Goal: Information Seeking & Learning: Learn about a topic

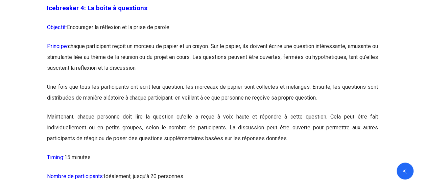
scroll to position [1067, 0]
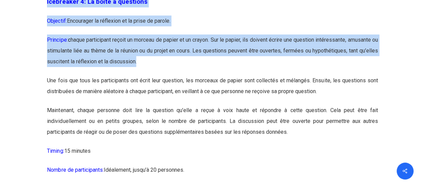
drag, startPoint x: 160, startPoint y: 75, endPoint x: 47, endPoint y: 12, distance: 129.0
copy div "Icebreaker 4: La boîte à questions Objectif: Encourager la réflexion et la pris…"
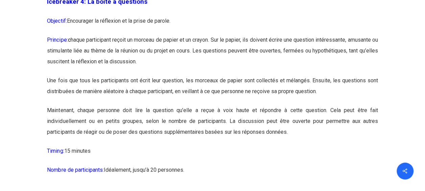
click at [256, 104] on p "Une fois que tous les participants ont écrit leur question, les morceaux de pap…" at bounding box center [212, 90] width 330 height 30
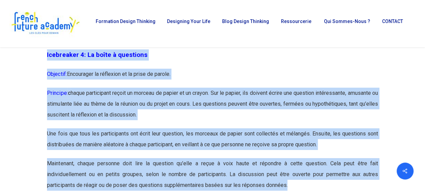
scroll to position [954, 0]
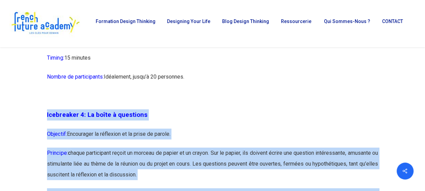
drag, startPoint x: 289, startPoint y: 144, endPoint x: 47, endPoint y: 124, distance: 243.1
copy div "Loremipsum 5: Do sitam c adipiscin Elitsedd: Eiusmodtem in utlaboree do ma aliq…"
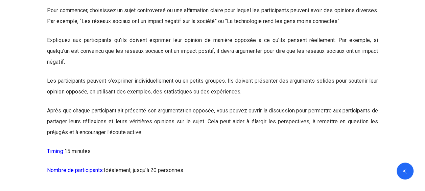
scroll to position [5161, 0]
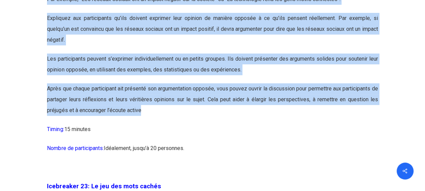
drag, startPoint x: 47, startPoint y: 13, endPoint x: 176, endPoint y: 153, distance: 191.3
copy div "Loremipsum 46: Do sit ame consecte adipiscing Elitsedd: Eiusmodtem in utlaboree…"
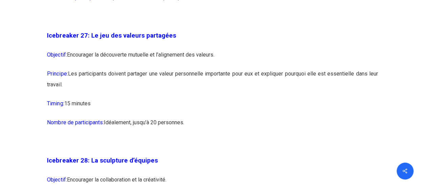
scroll to position [6195, 0]
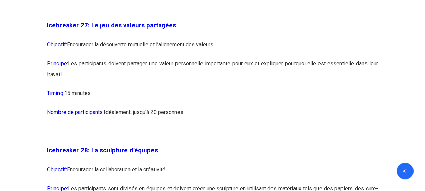
drag, startPoint x: 66, startPoint y: 112, endPoint x: 48, endPoint y: 66, distance: 49.6
copy div "Icebreaker 27: Le jeu des valeurs partagées Objectif: Encourager la découverte …"
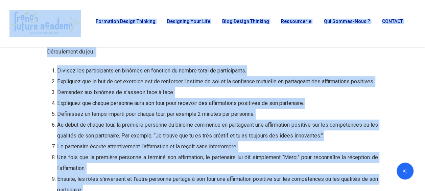
scroll to position [6448, 0]
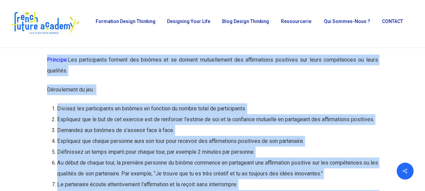
drag, startPoint x: 203, startPoint y: 127, endPoint x: 48, endPoint y: 61, distance: 169.3
copy div "Loremipsum 00: Do sit ame consectetura elitseddo Eiusmodt: Incididunt u’labore …"
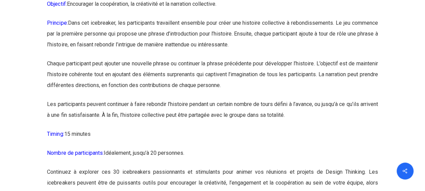
scroll to position [6804, 0]
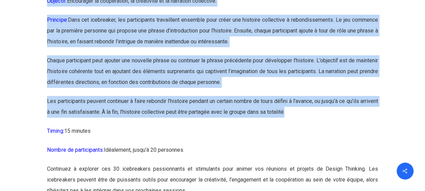
drag, startPoint x: 309, startPoint y: 148, endPoint x: 45, endPoint y: 18, distance: 293.5
copy div "Loremipsum 76: D’sitametc adipiscingeli s doeiusmodtempor Incididu: Utlaboreet …"
